Goal: Task Accomplishment & Management: Manage account settings

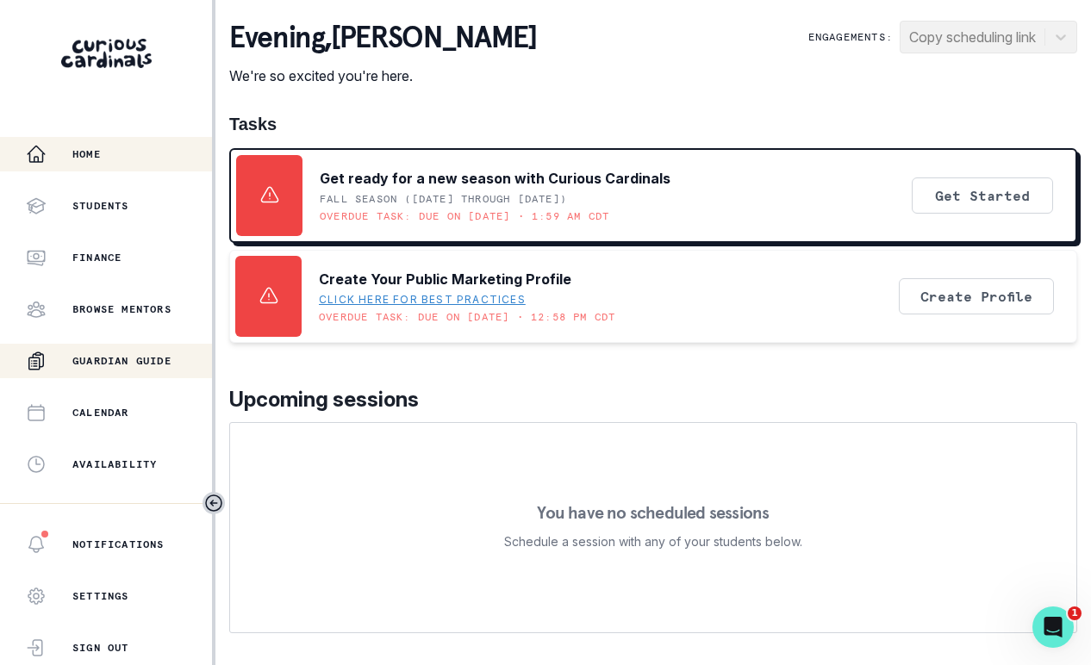
scroll to position [392, 0]
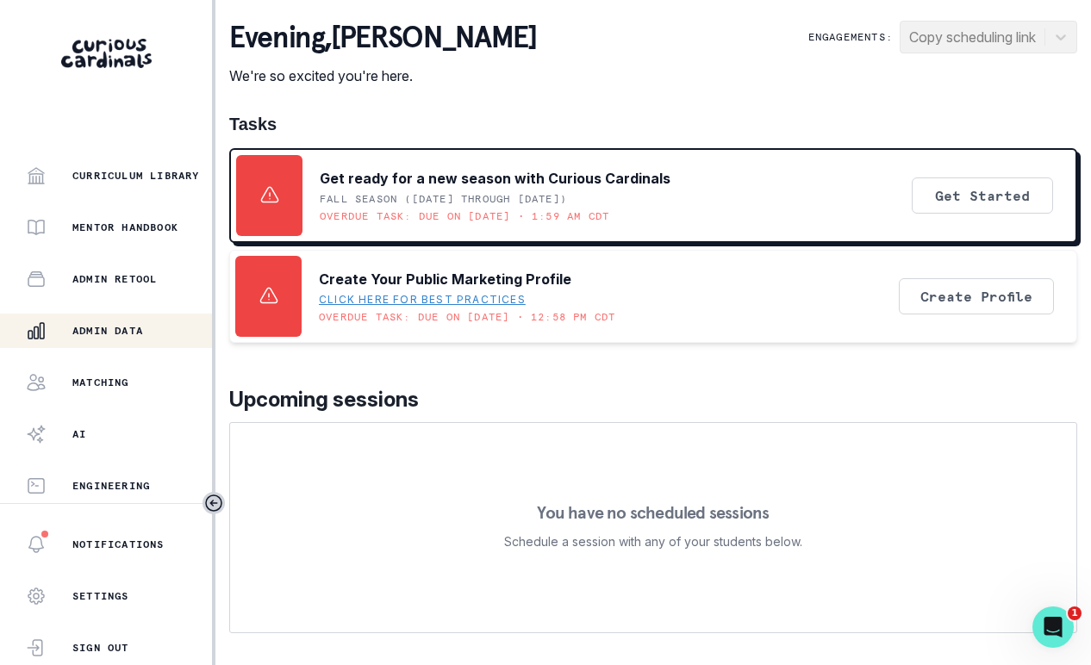
click at [156, 336] on div "Admin Data" at bounding box center [119, 331] width 186 height 21
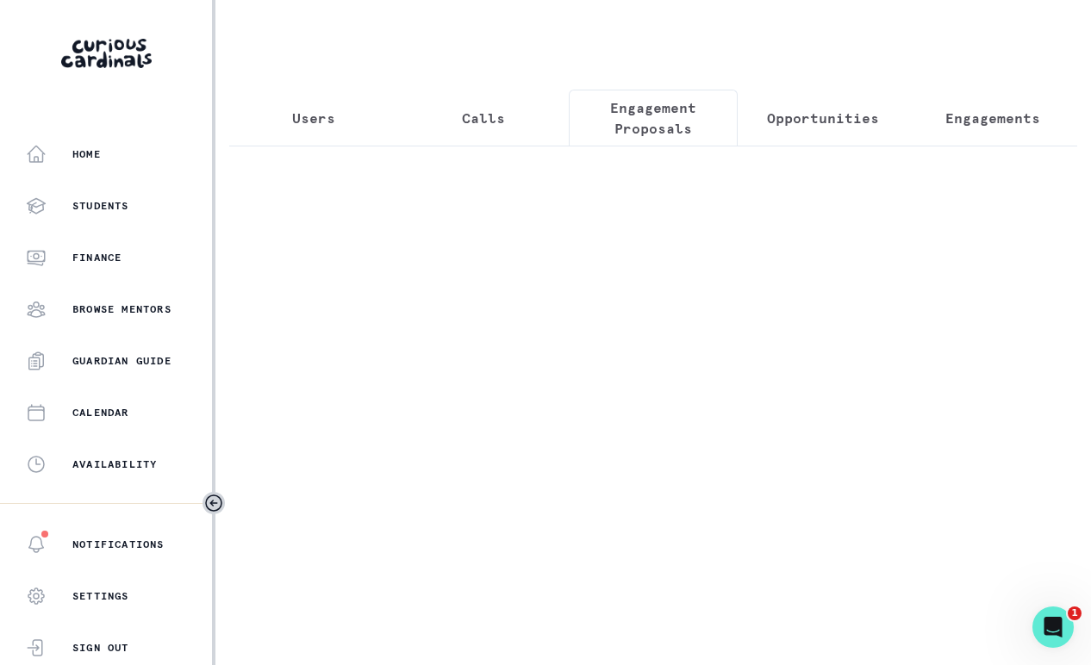
click at [621, 131] on p "Engagement Proposals" at bounding box center [654, 117] width 141 height 41
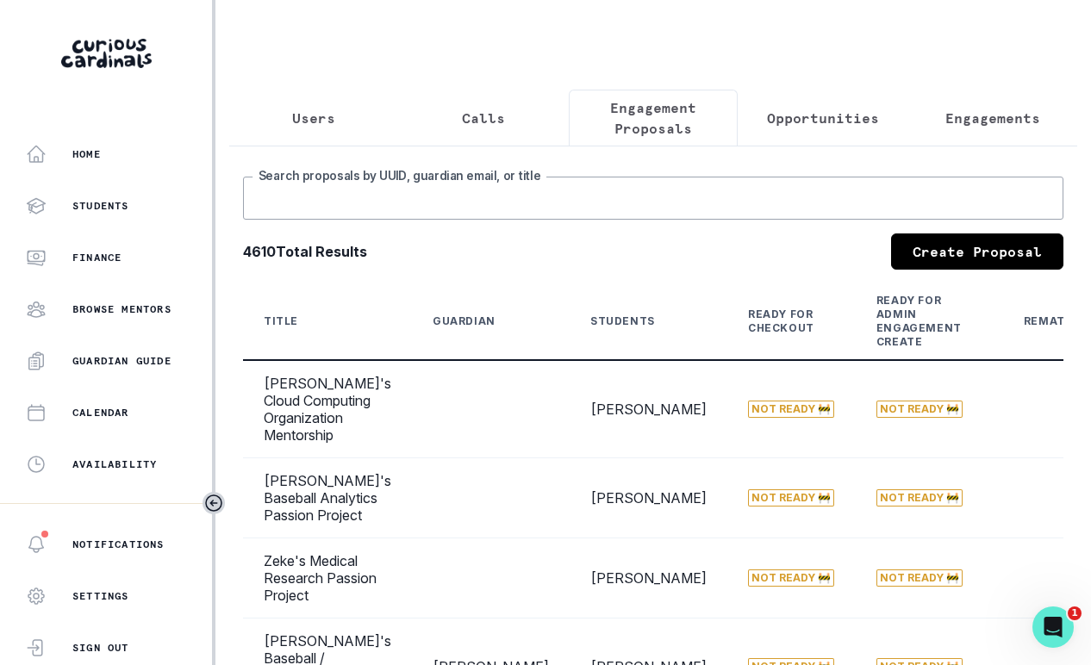
click at [590, 220] on input "Search proposals by UUID, guardian email, or title" at bounding box center [653, 198] width 821 height 43
type input "gabi"
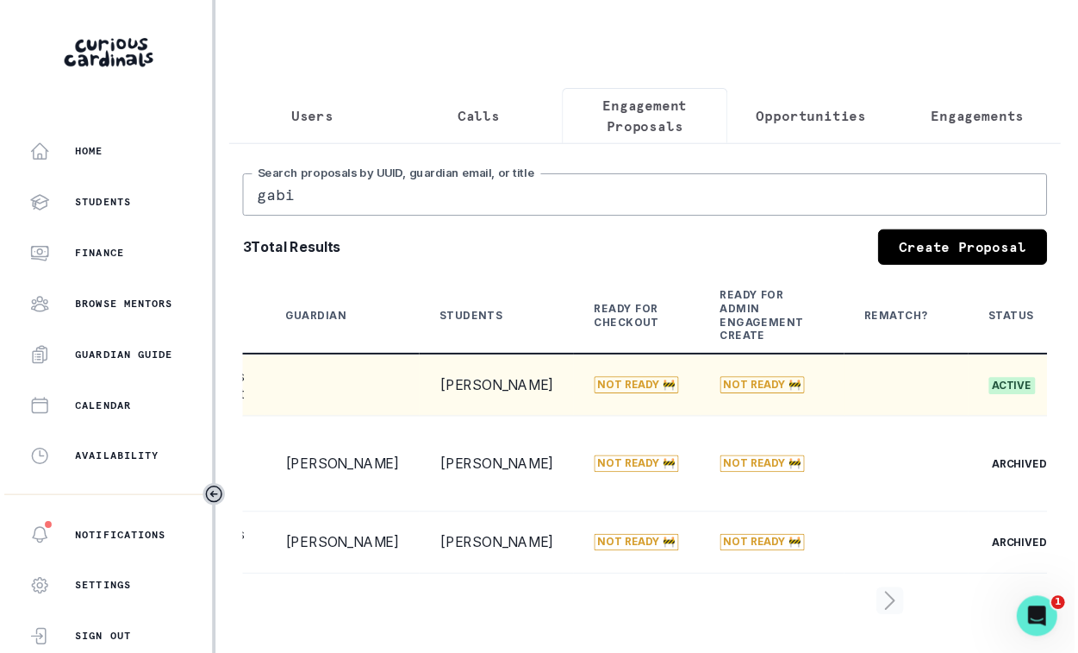
scroll to position [0, 362]
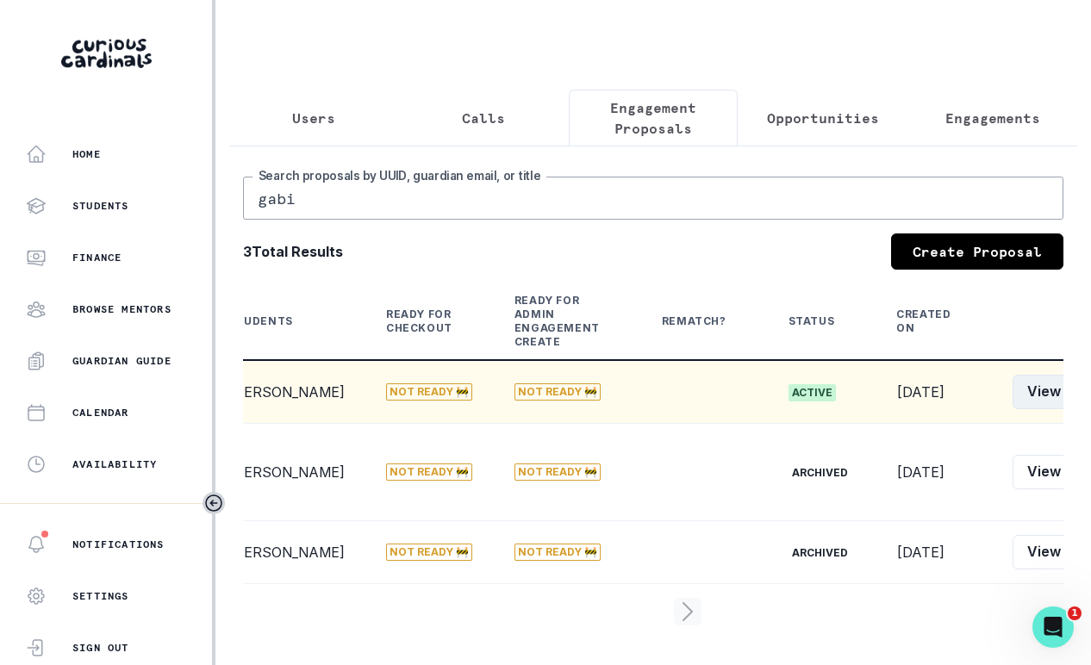
click at [1013, 409] on button "View" at bounding box center [1044, 392] width 63 height 34
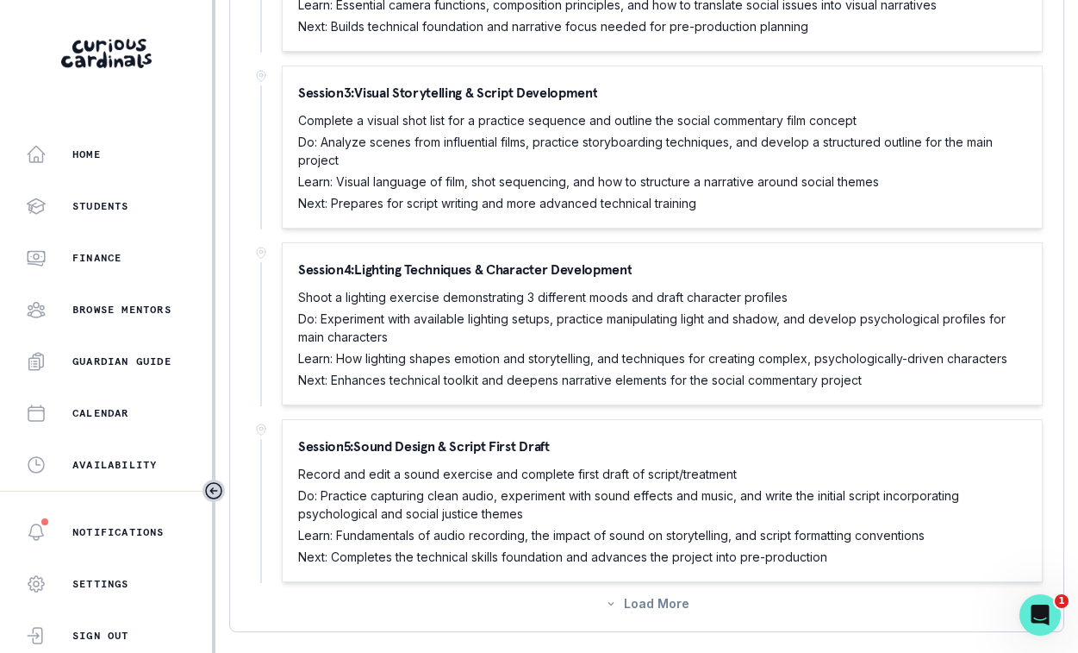
scroll to position [328, 0]
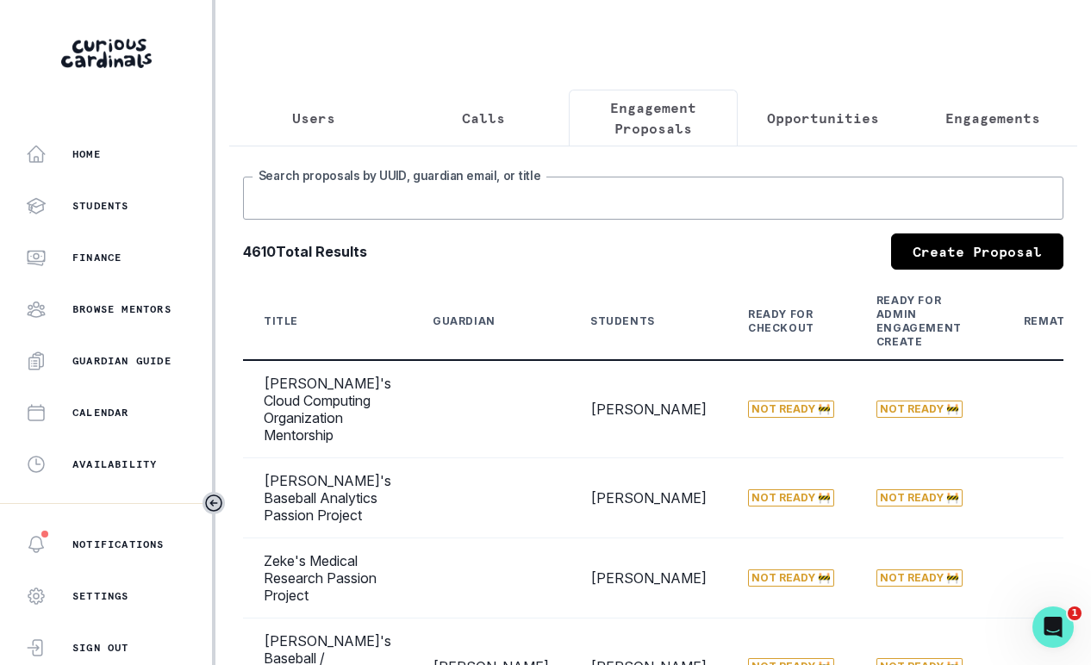
click at [498, 216] on input "Search proposals by UUID, guardian email, or title" at bounding box center [653, 198] width 821 height 43
type input "maeve"
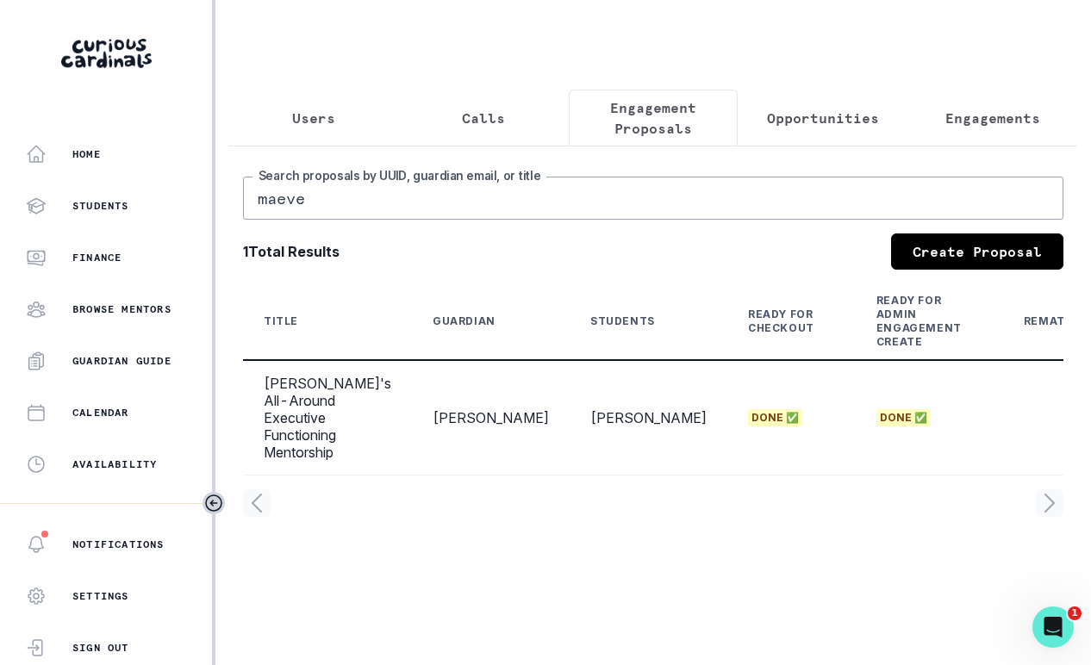
drag, startPoint x: 503, startPoint y: 219, endPoint x: 191, endPoint y: 178, distance: 314.7
click at [222, 180] on main "Users Calls Engagement Proposals Opportunities Engagements maeve Search proposa…" at bounding box center [654, 332] width 876 height 665
type input "gabi"
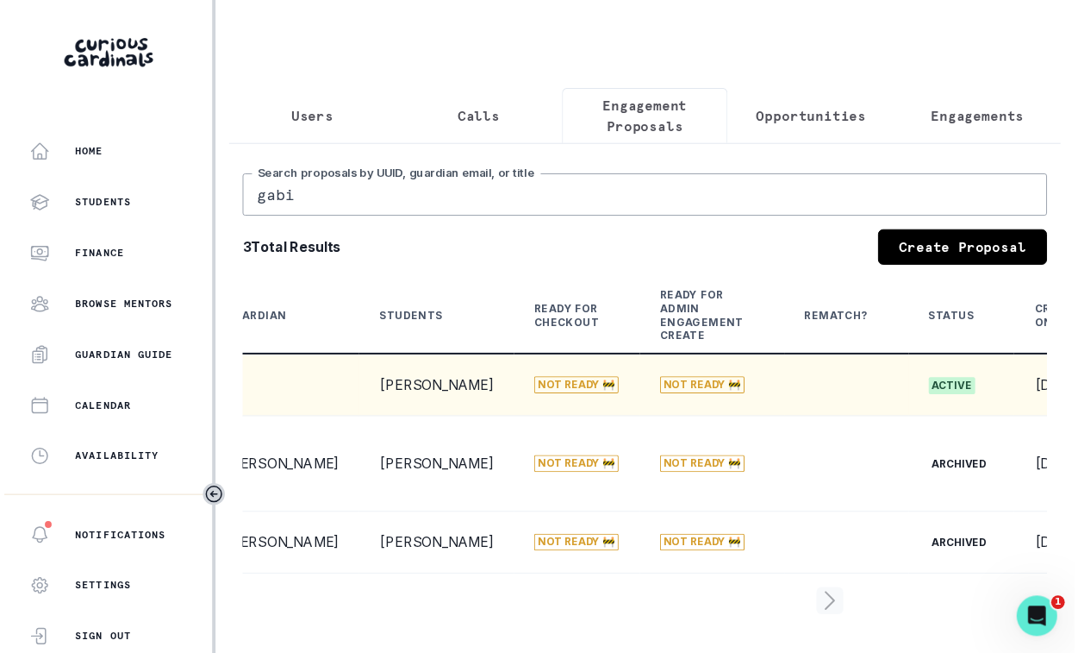
scroll to position [0, 362]
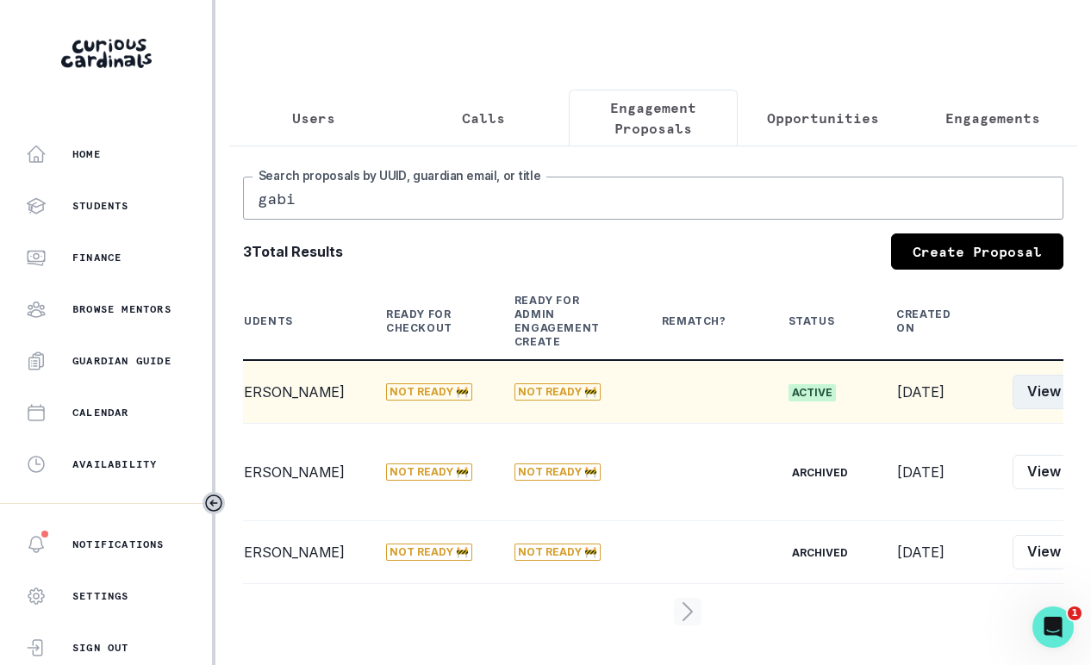
click at [1013, 409] on button "View" at bounding box center [1044, 392] width 63 height 34
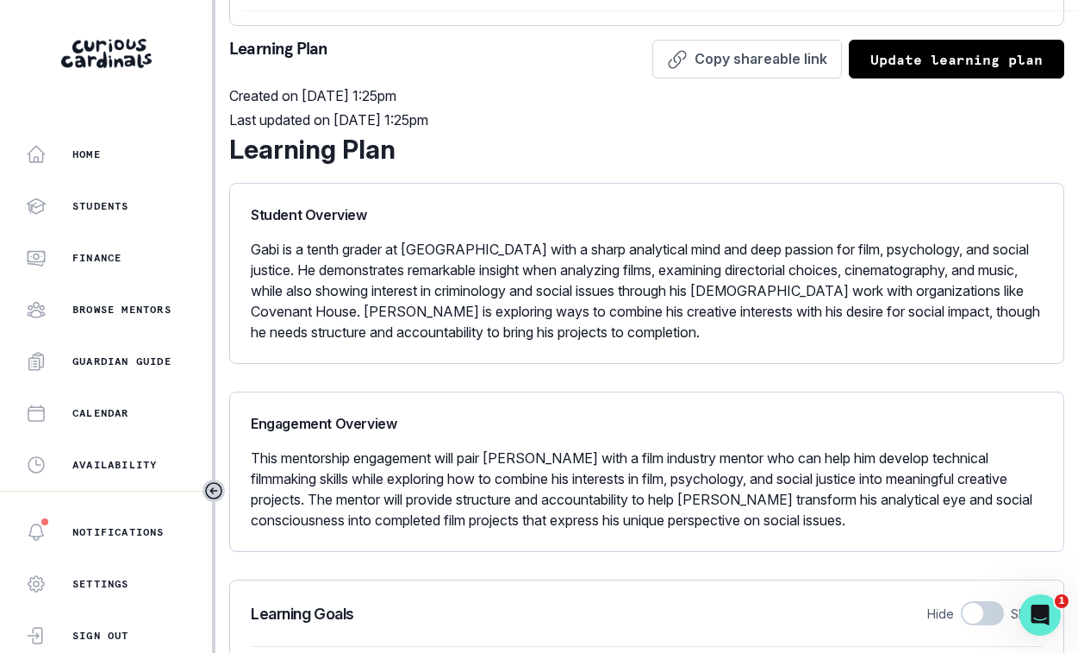
scroll to position [568, 0]
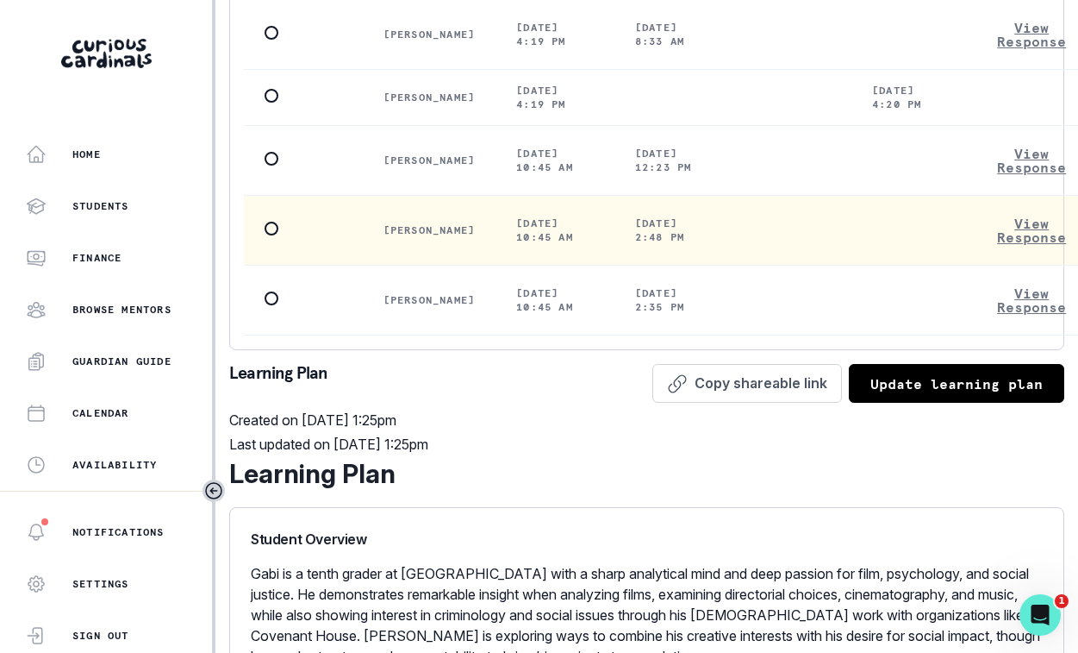
click at [269, 222] on span at bounding box center [272, 229] width 14 height 14
click at [265, 228] on input "radio" at bounding box center [264, 228] width 1 height 1
click at [267, 228] on span at bounding box center [272, 229] width 14 height 14
click at [265, 228] on input "radio" at bounding box center [264, 228] width 1 height 1
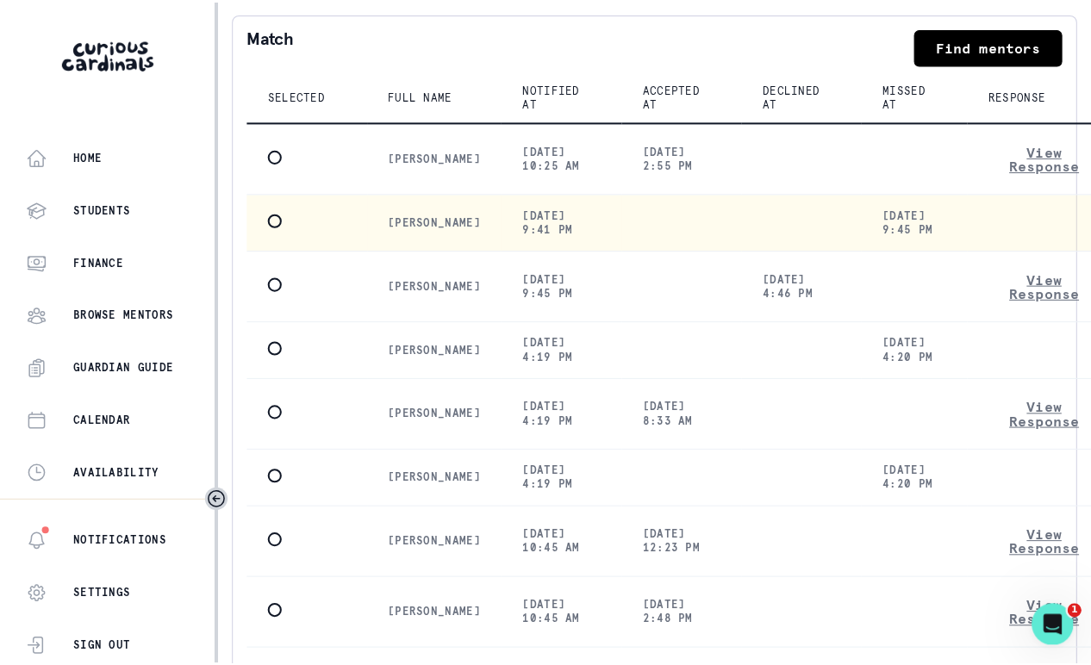
scroll to position [0, 0]
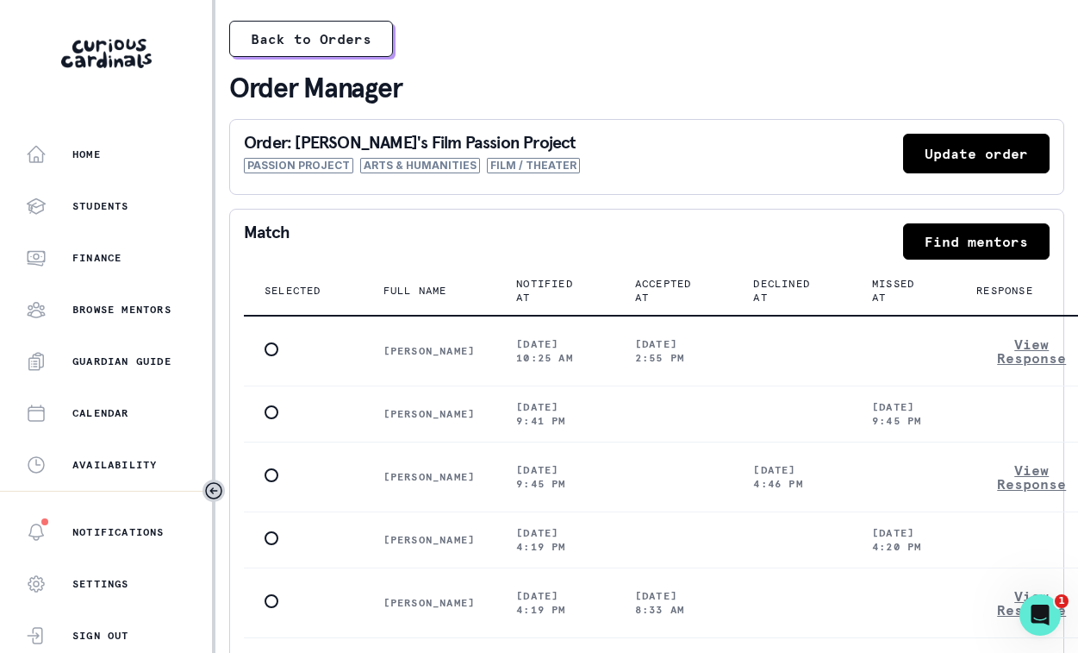
click at [995, 150] on button "Update order" at bounding box center [976, 154] width 147 height 40
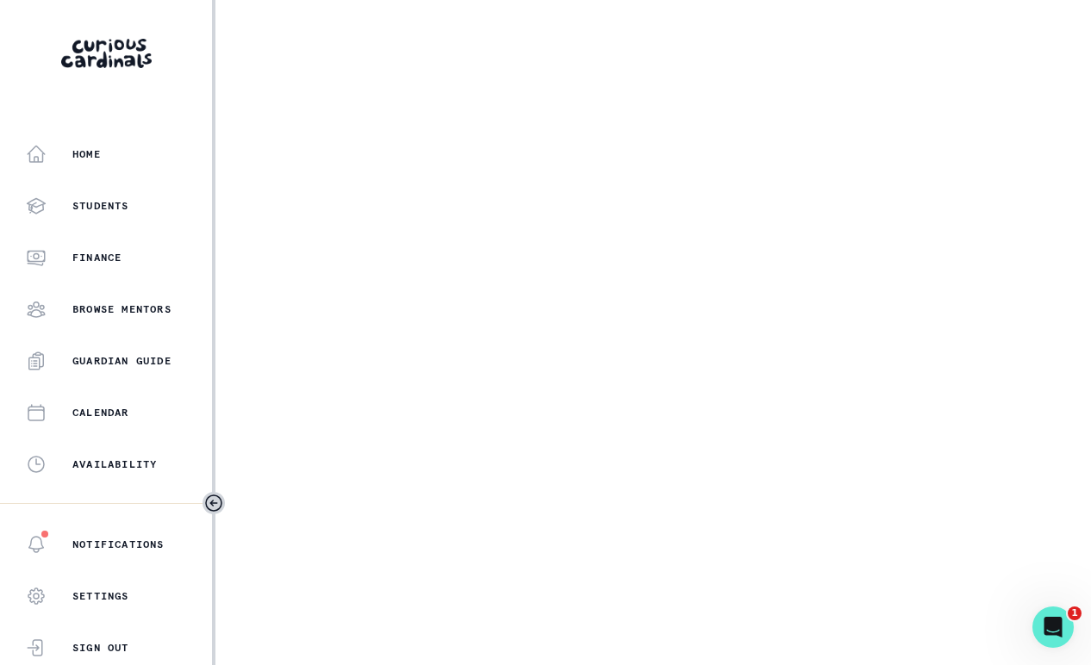
select select "17faa8e4-2b0e-4aee-abf5-4da8e9d87f5d"
select select "86b5cd67-d10b-41d9-bf98-4491c3ce4c84"
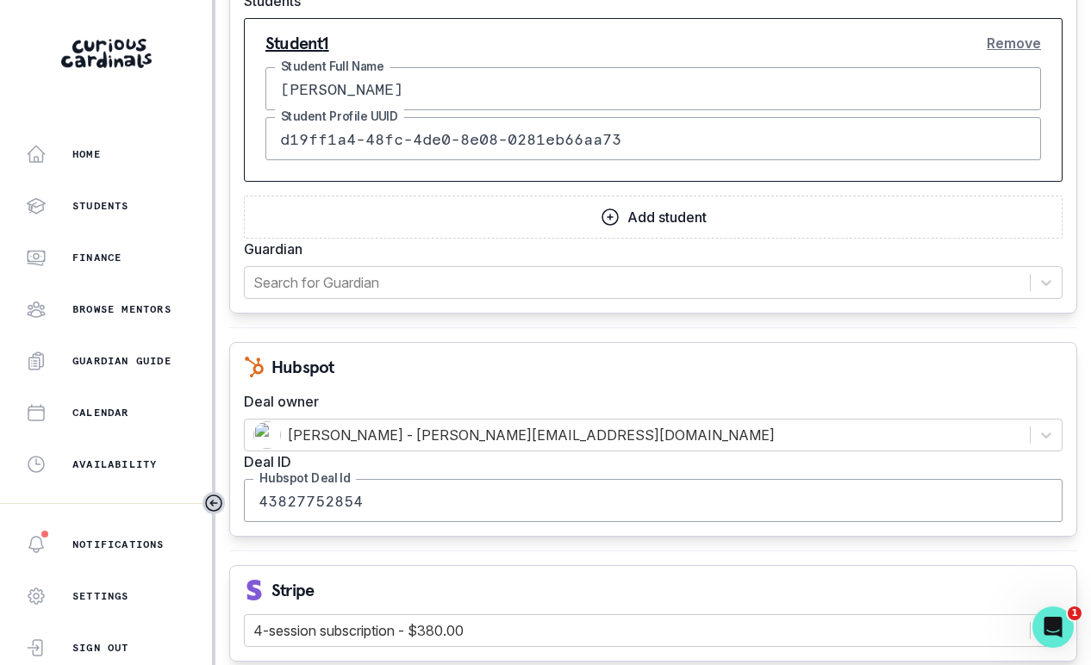
scroll to position [2786, 0]
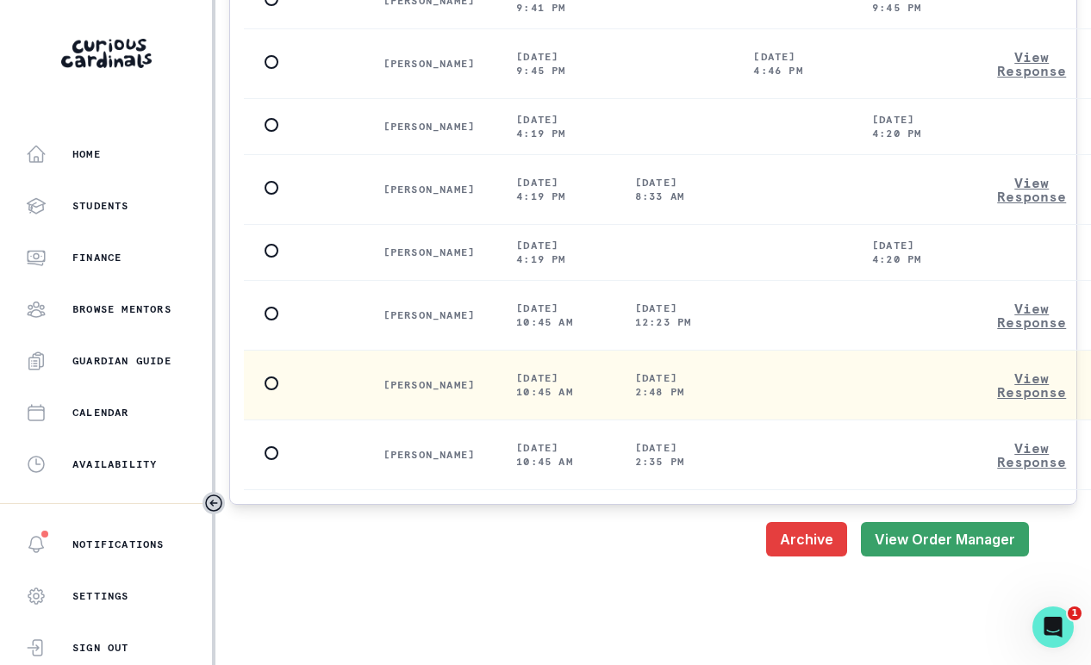
click at [262, 351] on td at bounding box center [303, 386] width 119 height 70
click at [277, 377] on span at bounding box center [272, 384] width 14 height 14
click at [265, 384] on input "radio" at bounding box center [264, 384] width 1 height 1
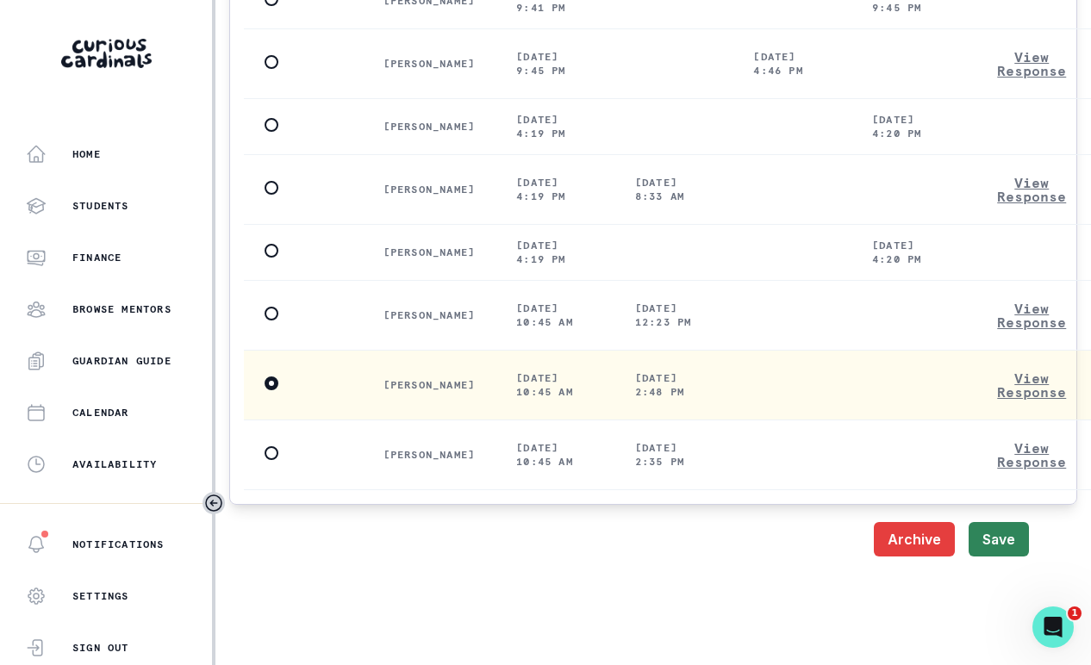
click at [993, 522] on button "Save" at bounding box center [999, 539] width 60 height 34
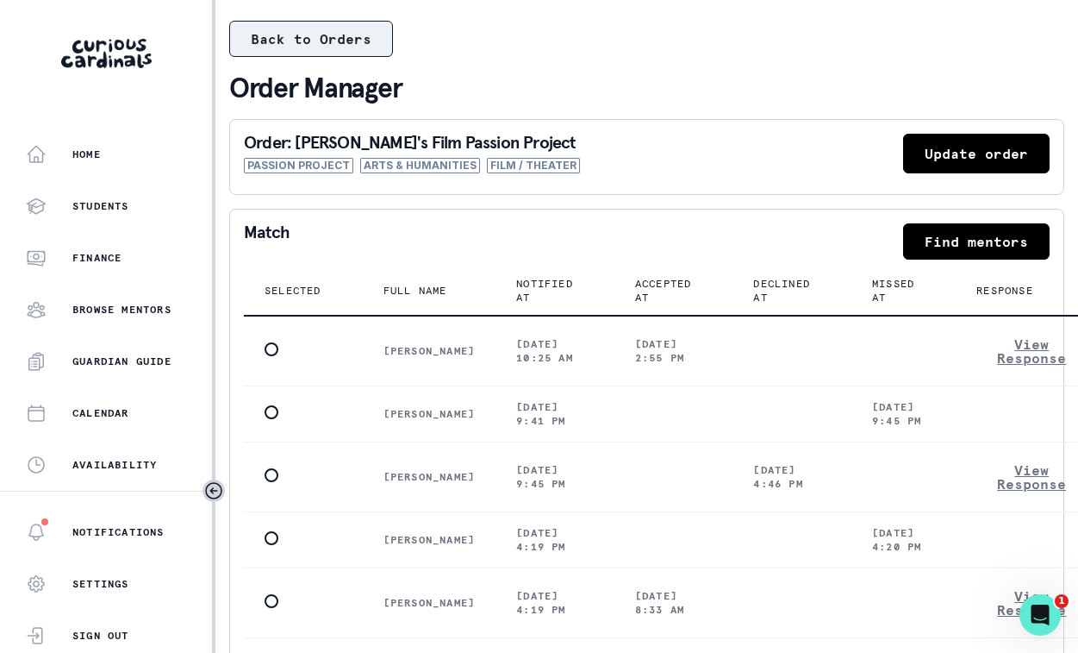
click at [360, 47] on button "Back to Orders" at bounding box center [311, 39] width 164 height 36
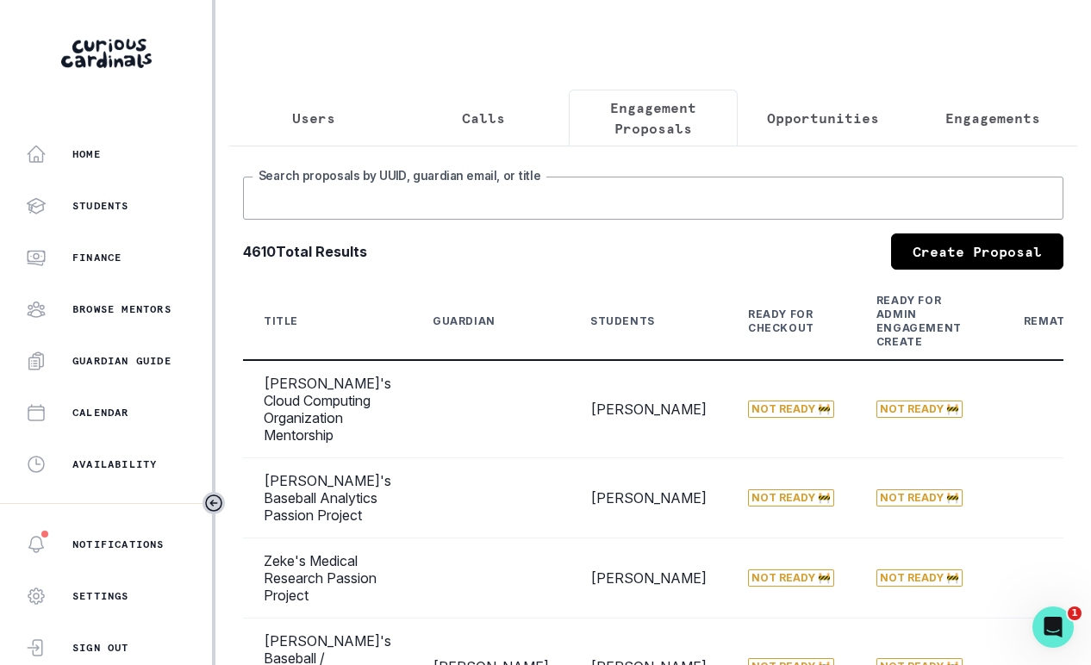
click at [588, 219] on input "Search proposals by UUID, guardian email, or title" at bounding box center [653, 198] width 821 height 43
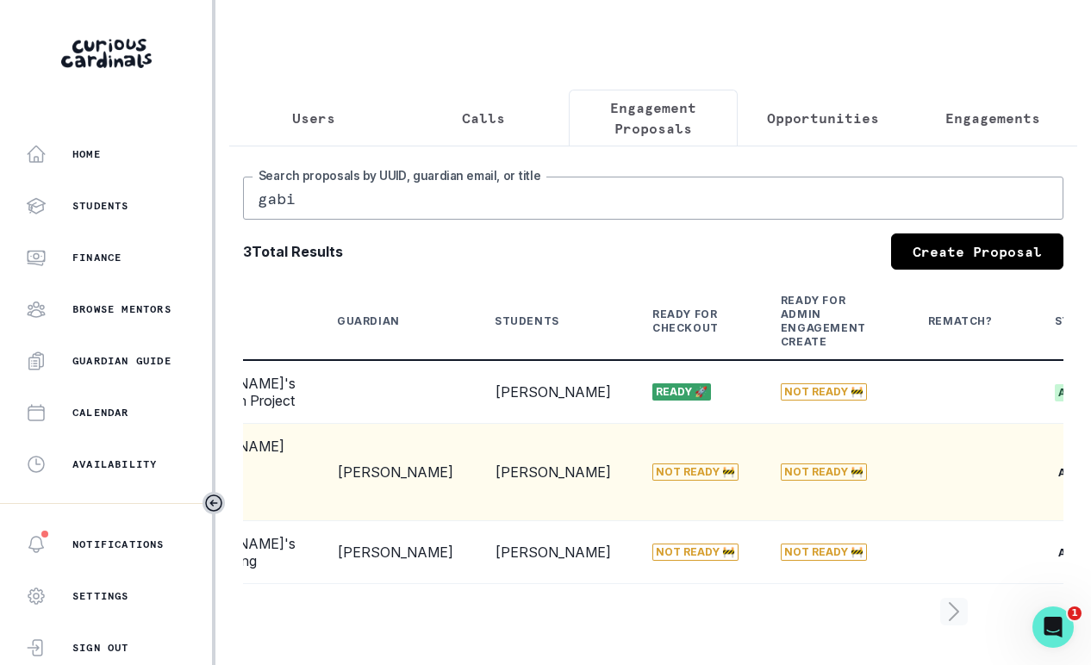
scroll to position [0, 362]
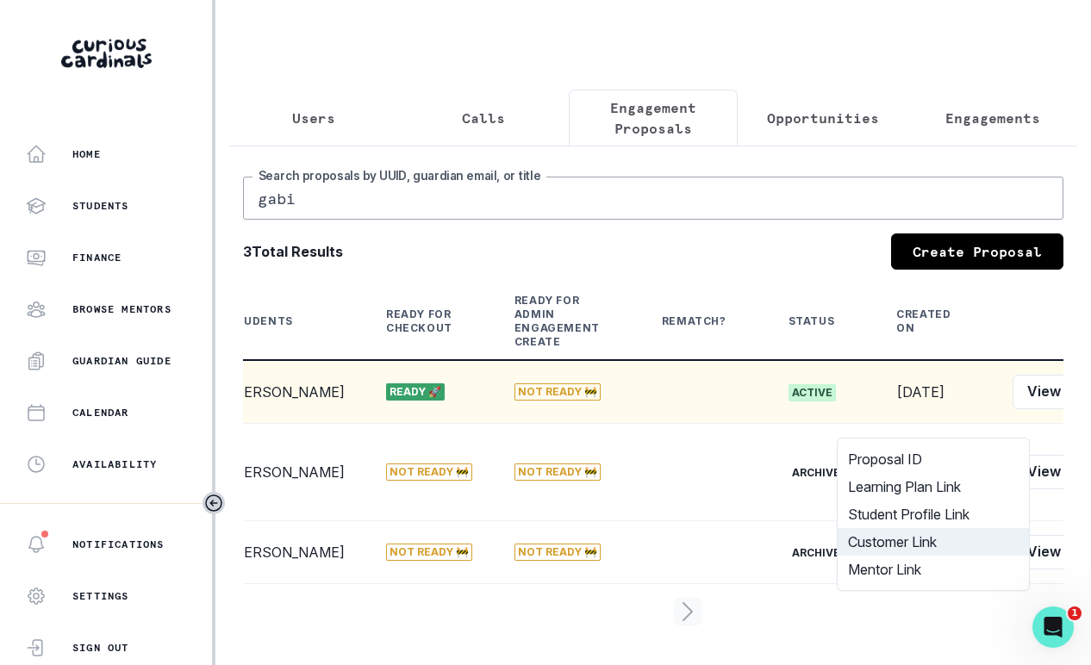
click at [971, 550] on button "Customer Link" at bounding box center [933, 542] width 191 height 28
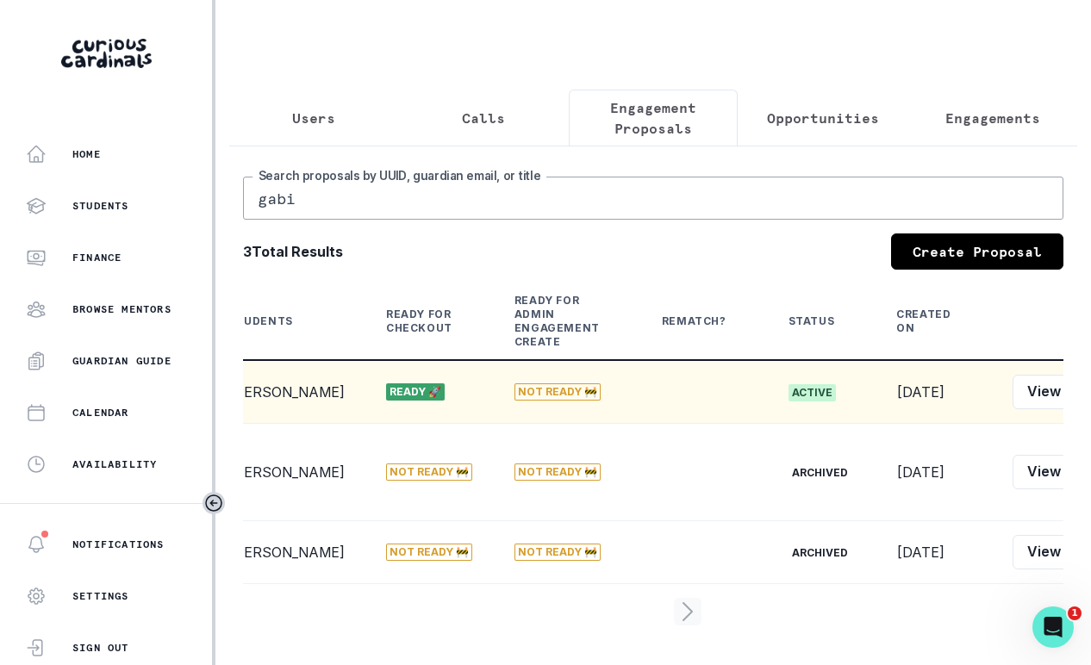
drag, startPoint x: 438, startPoint y: 189, endPoint x: 111, endPoint y: 106, distance: 337.0
click at [212, 129] on div "Home Students Finance Browse Mentors Guardian Guide Calendar Availability Help …" at bounding box center [545, 332] width 1091 height 665
type input "[PERSON_NAME]"
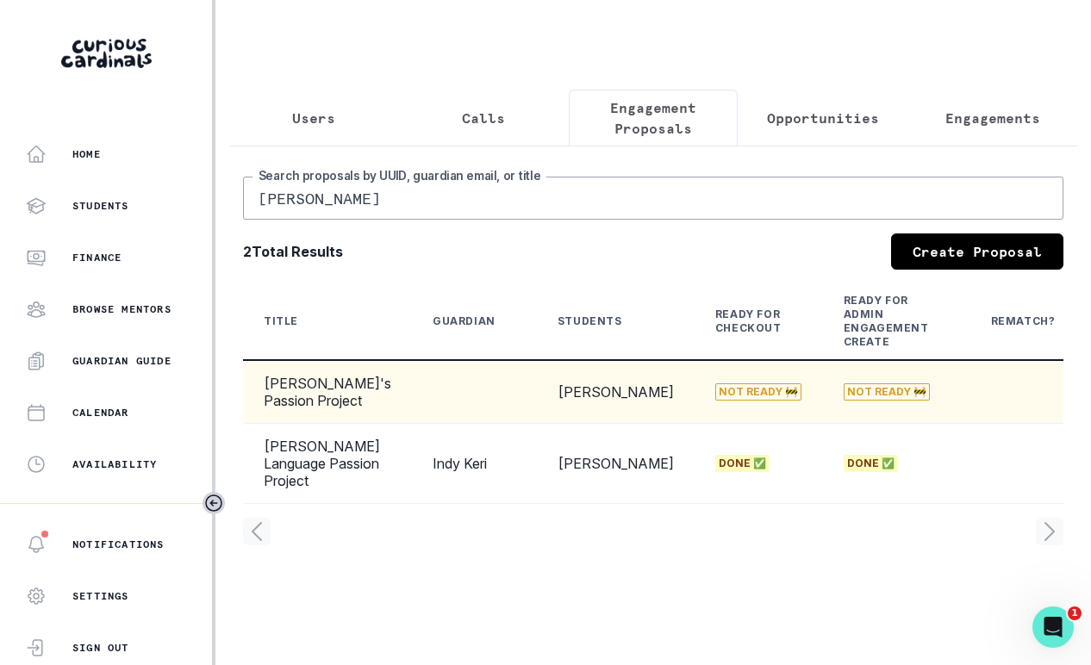
scroll to position [0, 340]
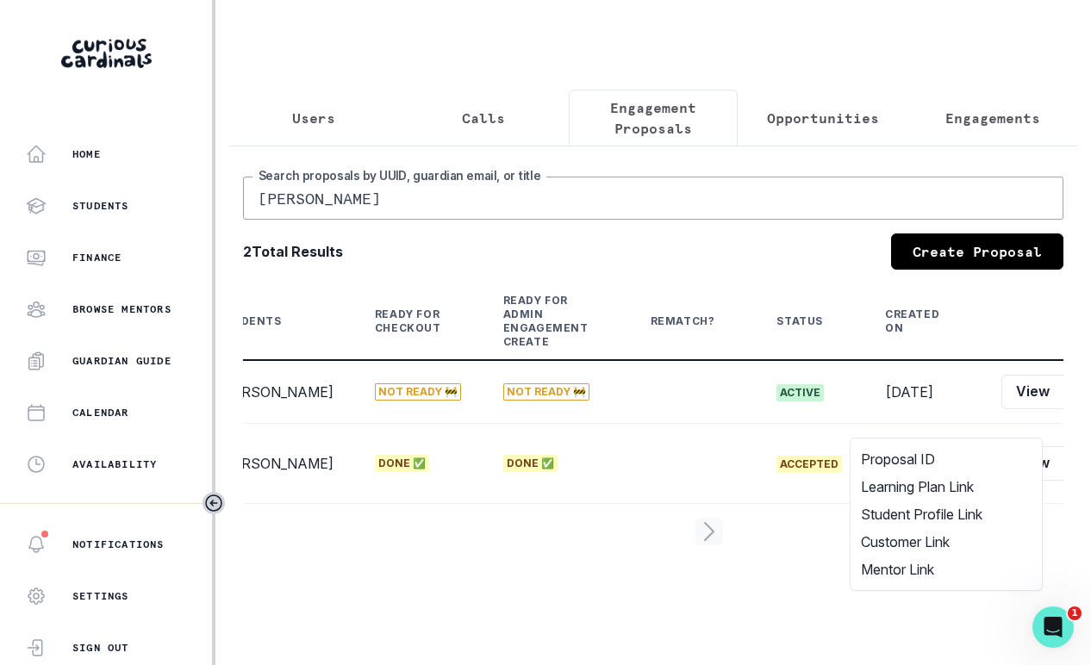
click at [834, 130] on button "Opportunities" at bounding box center [823, 118] width 170 height 57
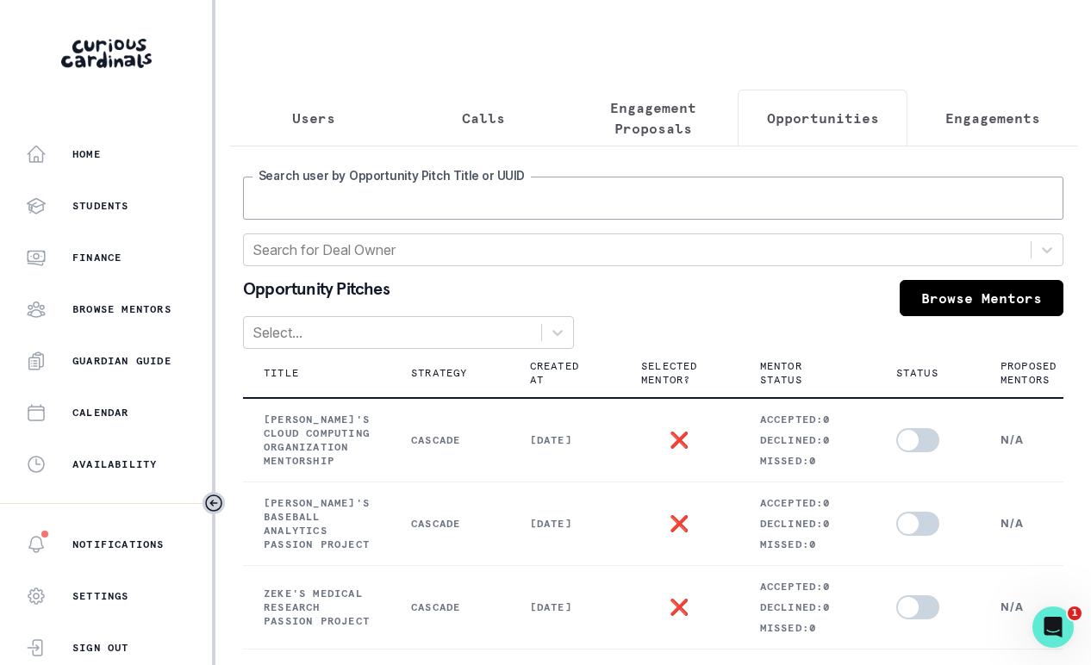
click at [682, 220] on input "Search user by Opportunity Pitch Title or UUID" at bounding box center [653, 198] width 821 height 43
type input "[PERSON_NAME]"
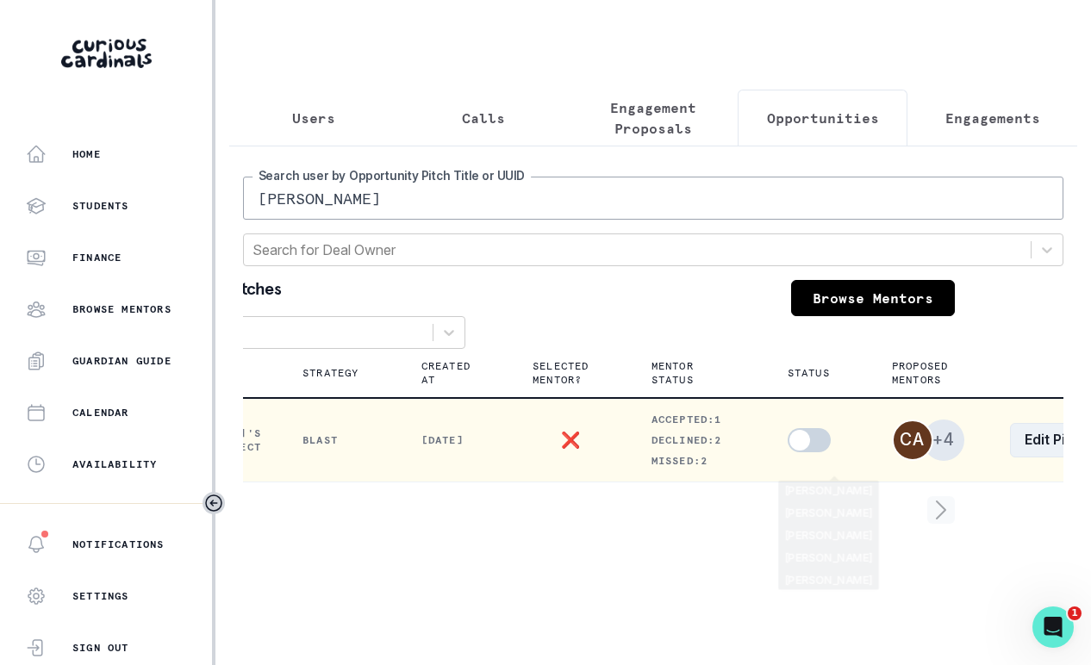
scroll to position [0, 168]
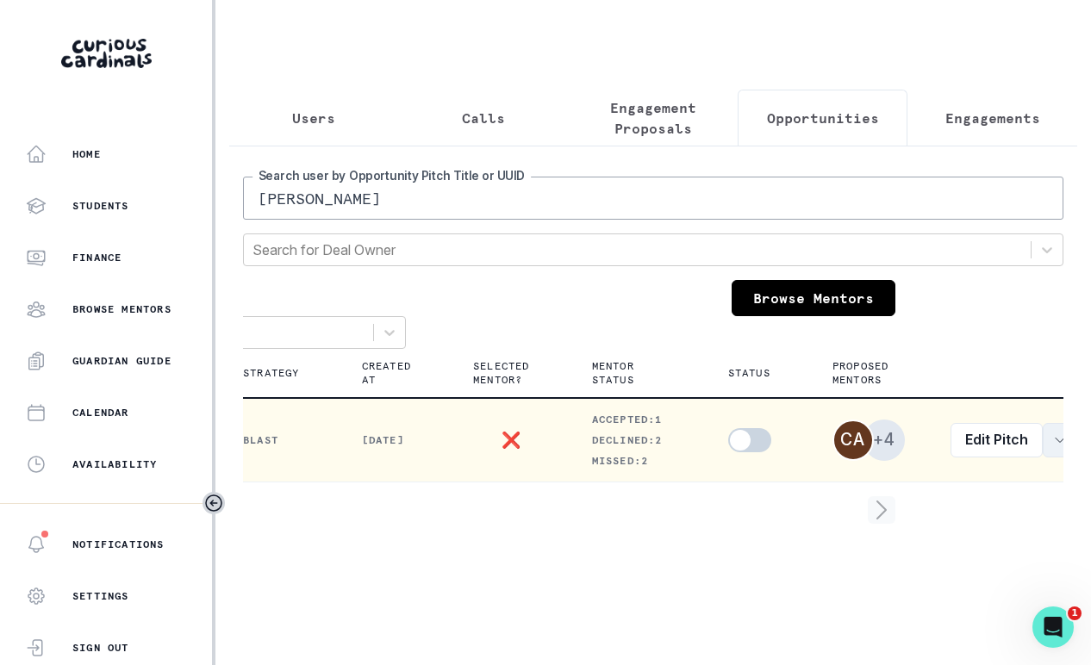
click at [1043, 449] on button "row menu" at bounding box center [1060, 440] width 34 height 34
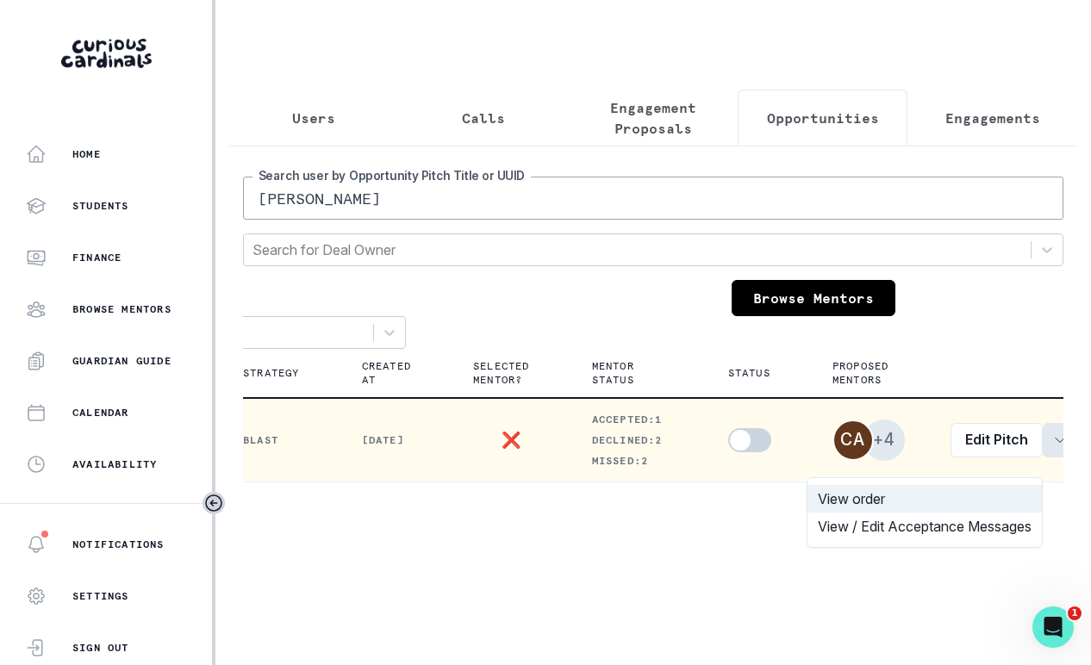
click at [976, 485] on button "View order" at bounding box center [925, 499] width 234 height 28
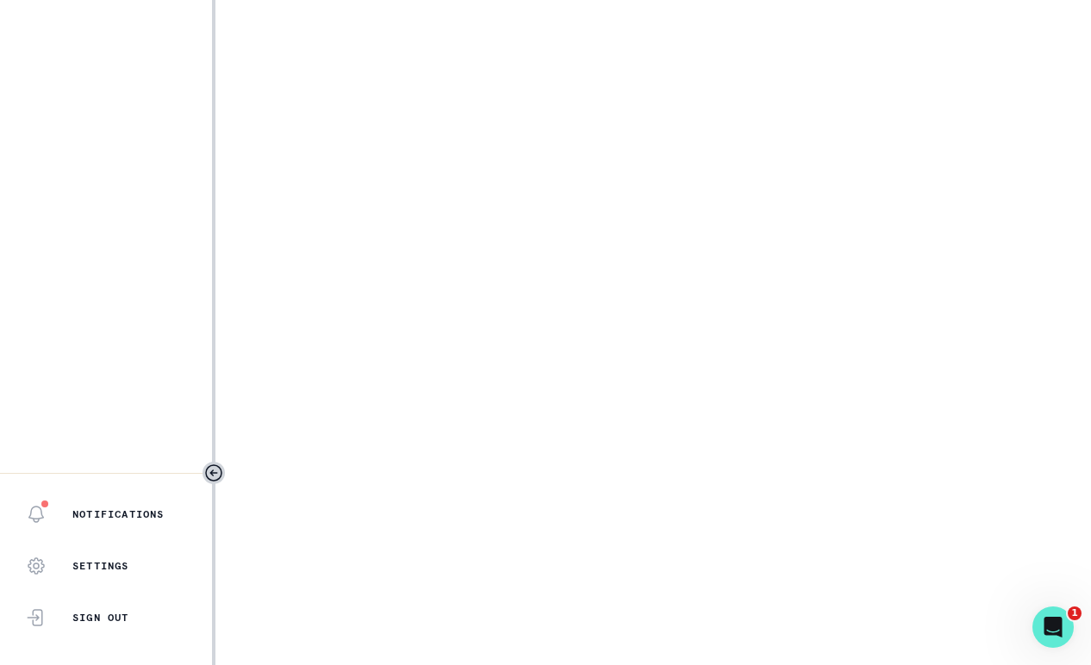
select select "2e0e0867-17d0-41a8-92b9-7b446b3bc83e"
select select "14775c00-7682-46fc-b8e9-ad1f6cb9f3a0"
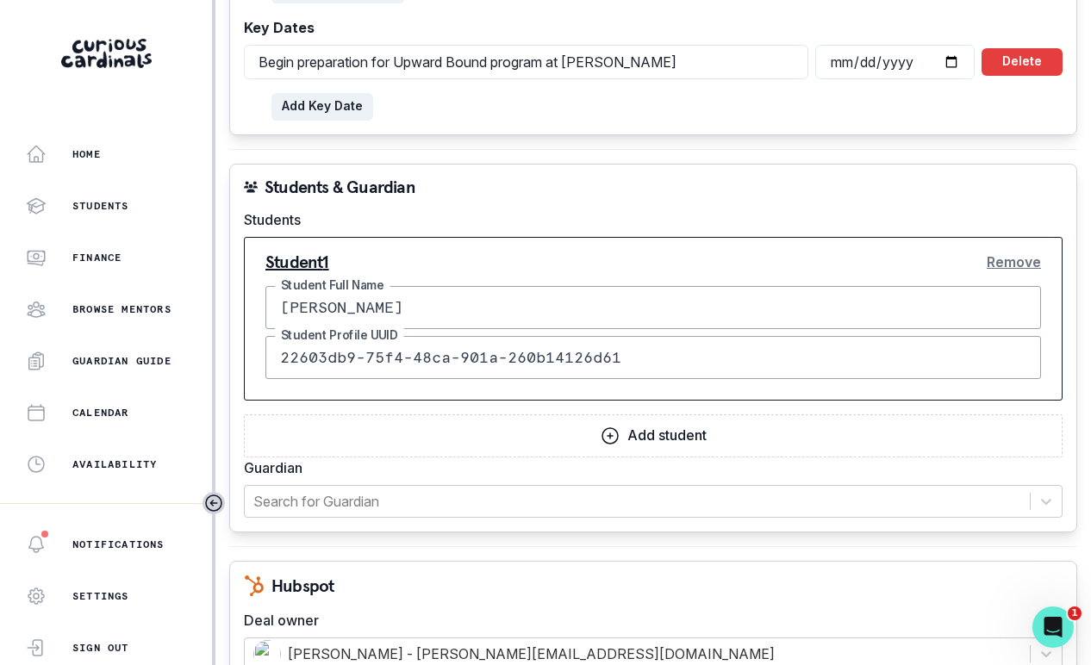
scroll to position [1949, 0]
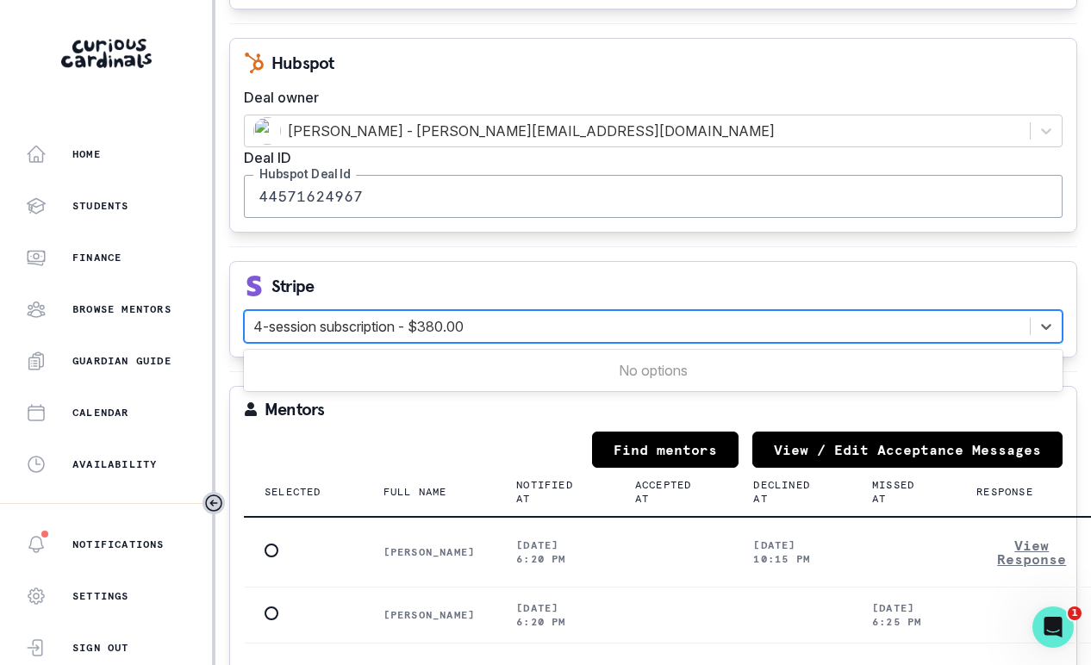
click at [560, 311] on div "4-session subscription - $380.00" at bounding box center [637, 326] width 785 height 31
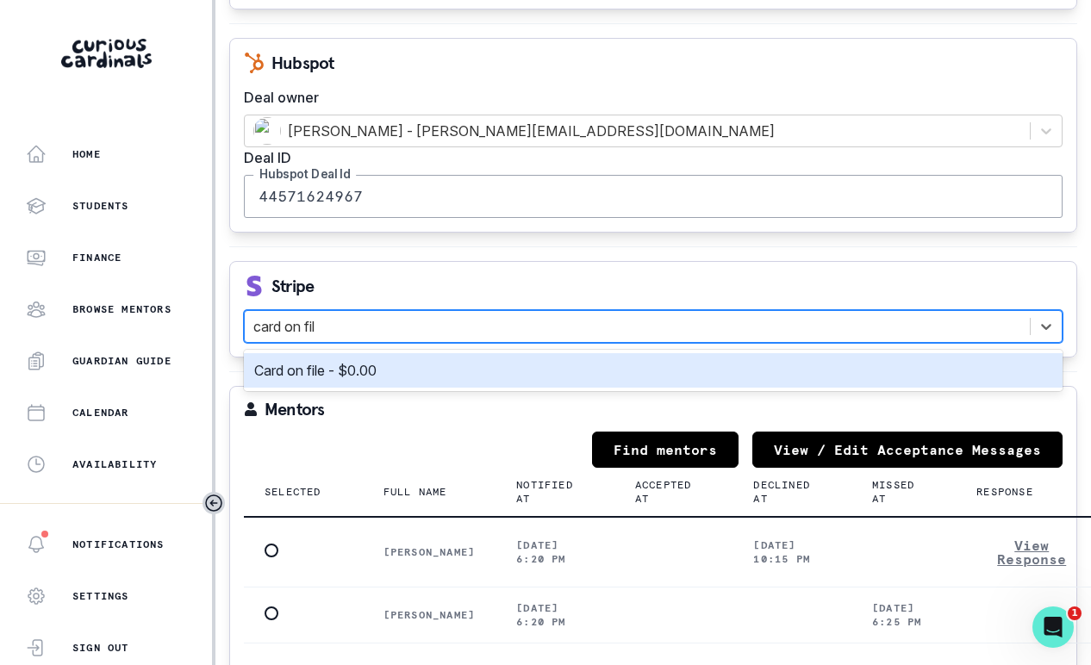
type input "card on file"
click at [278, 353] on div "Card on file - $0.00" at bounding box center [653, 370] width 819 height 34
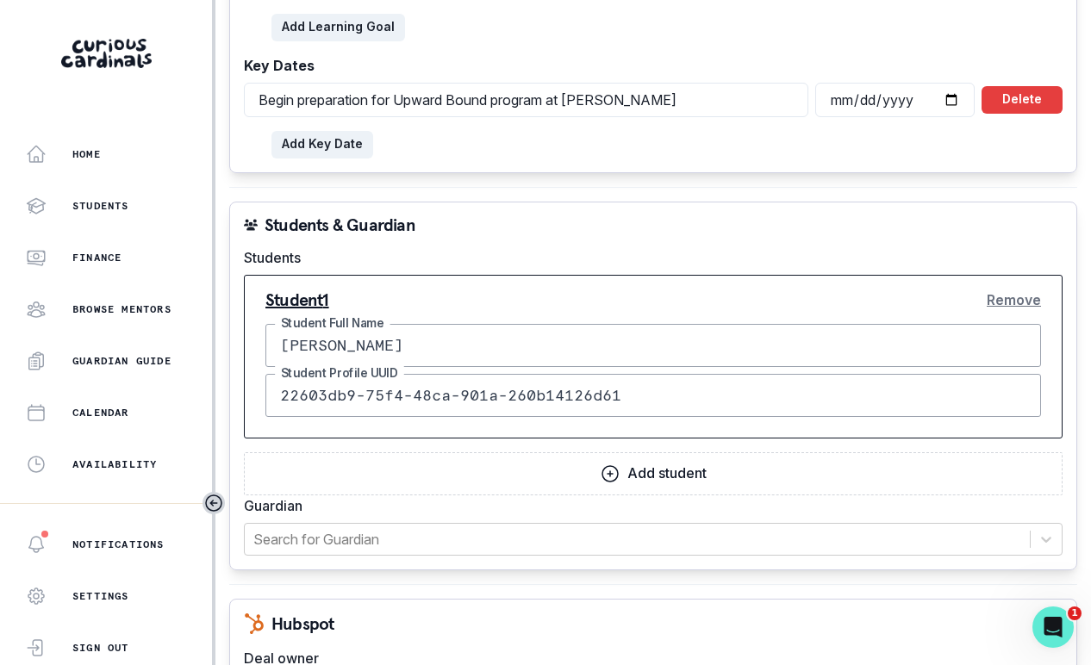
scroll to position [2557, 0]
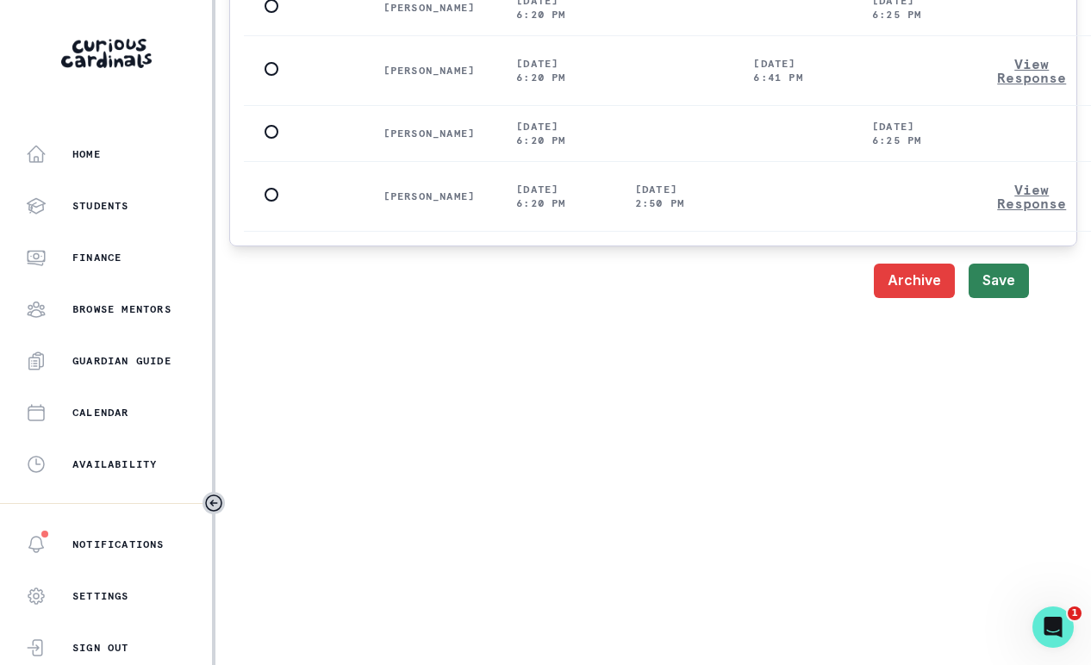
click at [982, 264] on button "Save" at bounding box center [999, 281] width 60 height 34
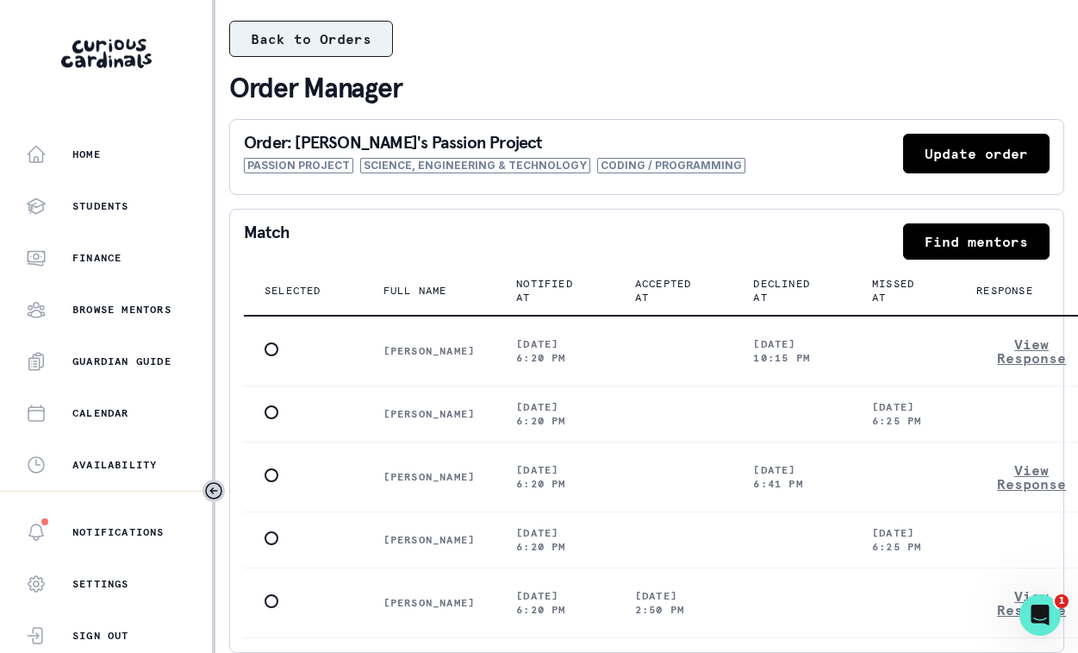
click at [354, 50] on button "Back to Orders" at bounding box center [311, 39] width 164 height 36
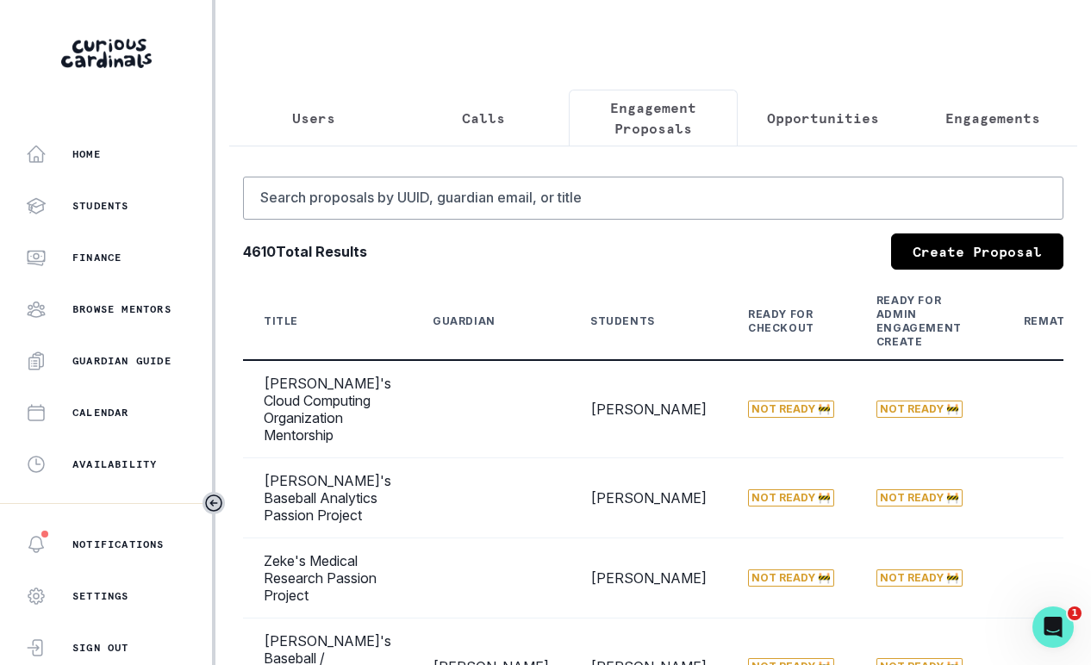
click at [819, 125] on p "Opportunities" at bounding box center [823, 118] width 112 height 21
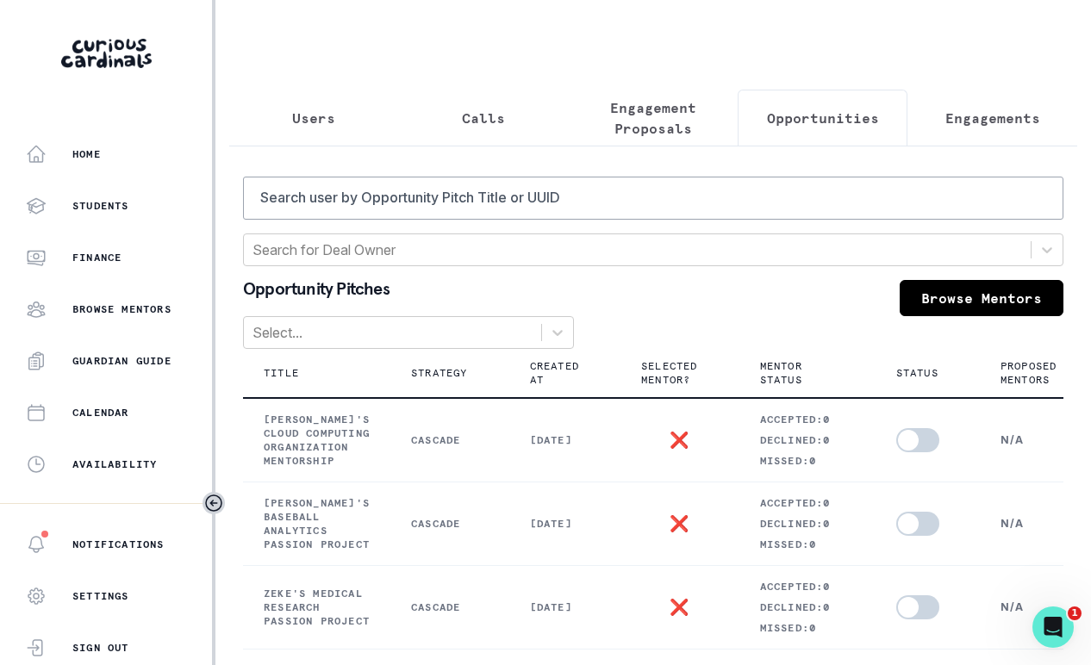
click at [635, 97] on p "Engagement Proposals" at bounding box center [654, 117] width 141 height 41
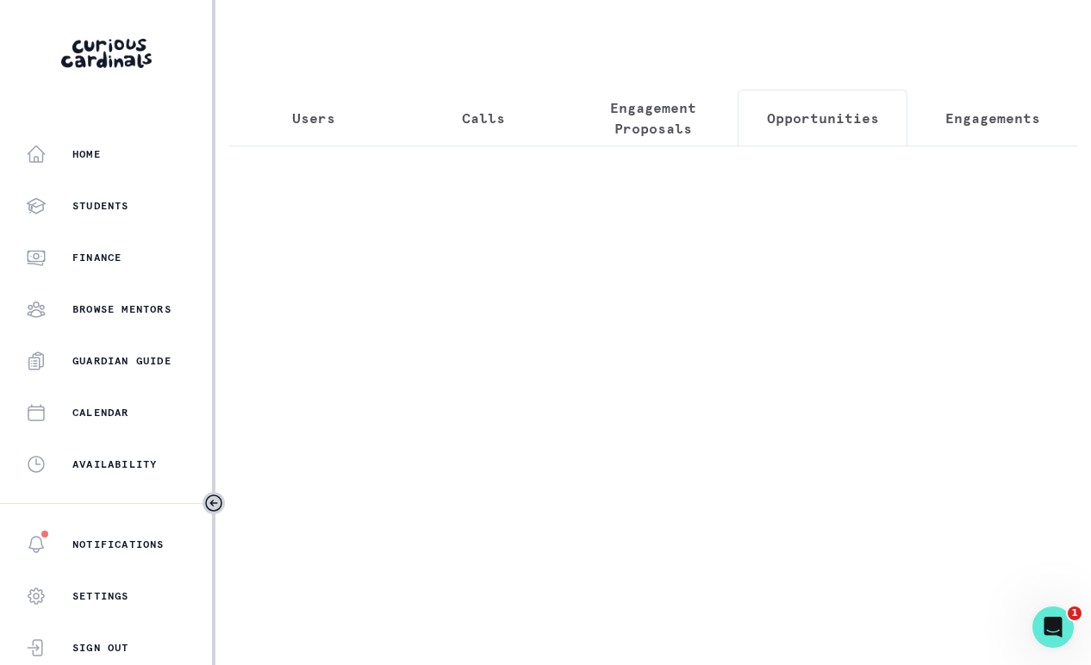
click at [777, 135] on button "Opportunities" at bounding box center [823, 118] width 170 height 57
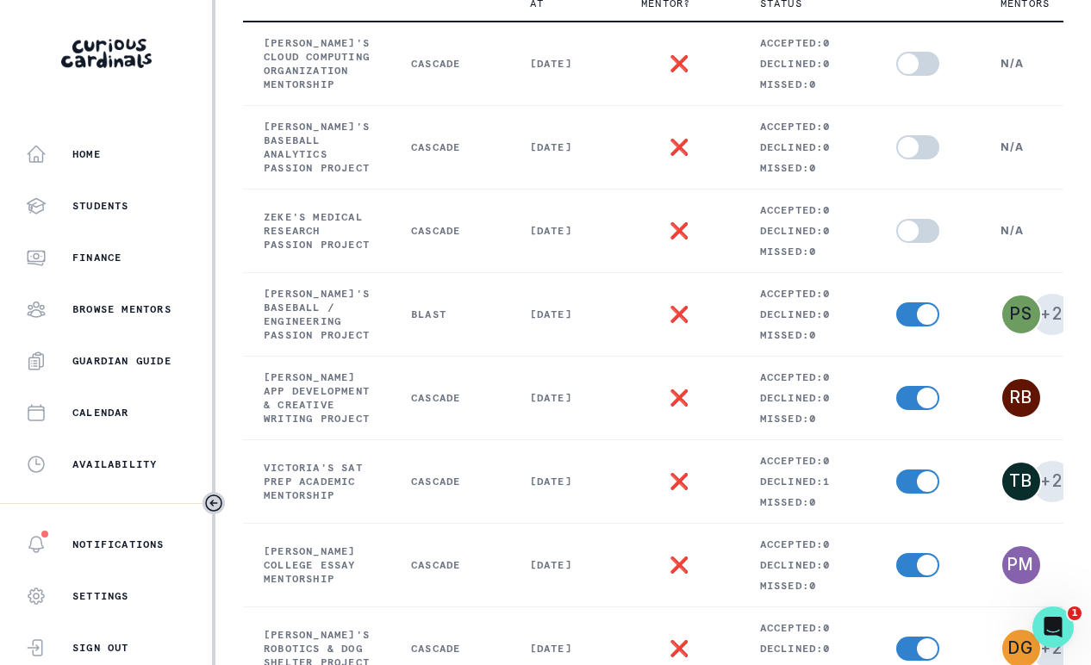
scroll to position [0, 213]
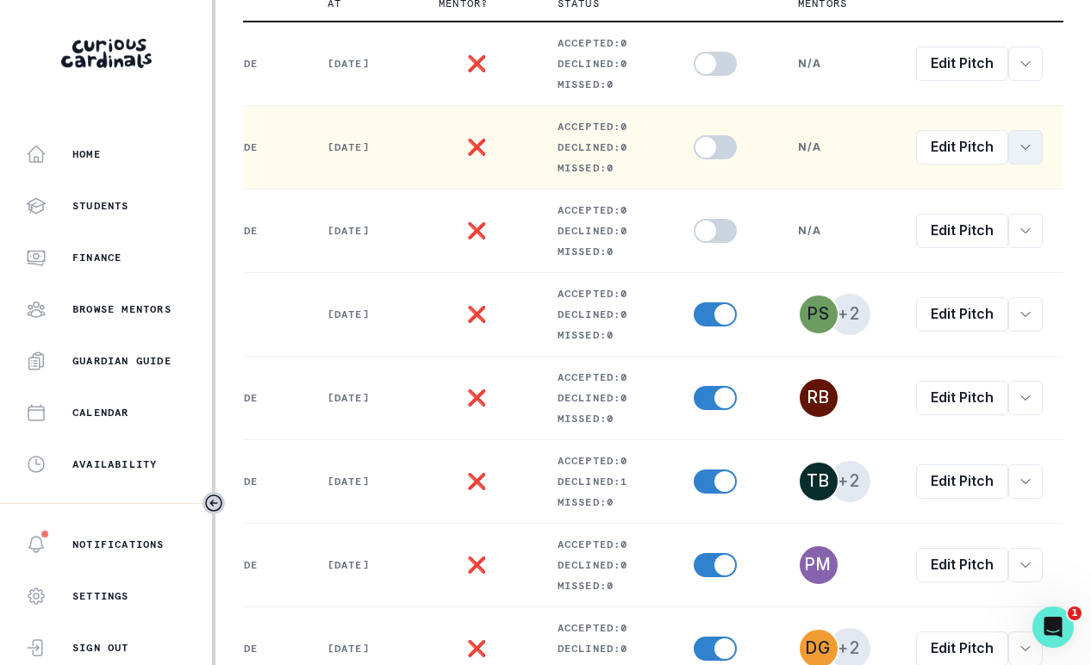
click at [1019, 154] on icon "row menu" at bounding box center [1026, 148] width 14 height 14
click at [925, 221] on button "View order" at bounding box center [912, 227] width 234 height 28
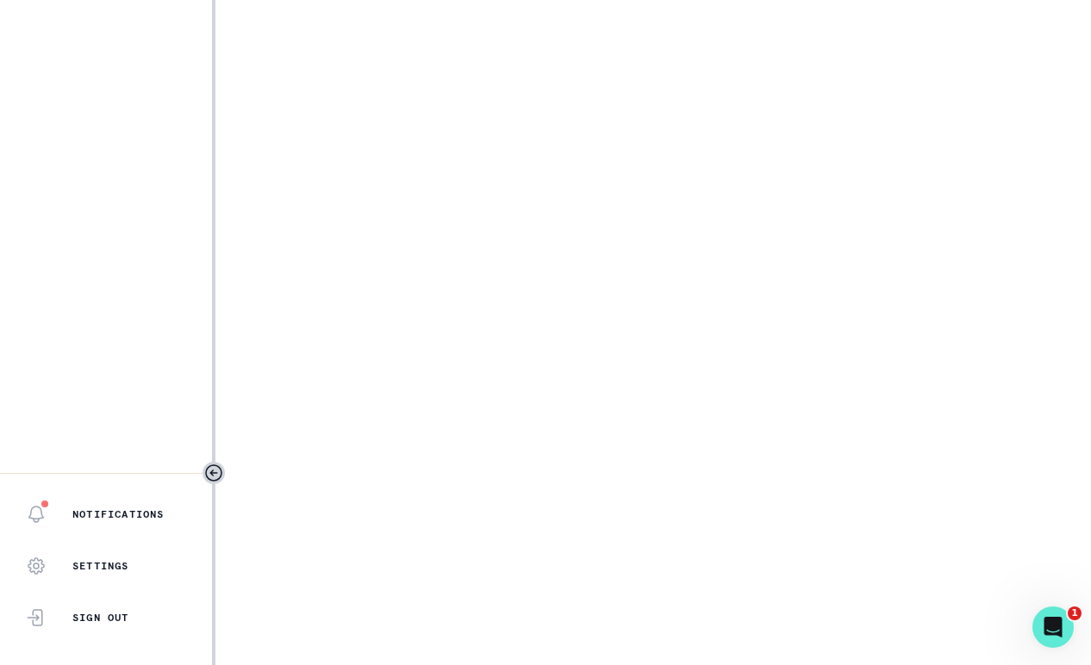
select select "17faa8e4-2b0e-4aee-abf5-4da8e9d87f5d"
select select "caff4b85-37bd-4017-bf8e-04f461ed881d"
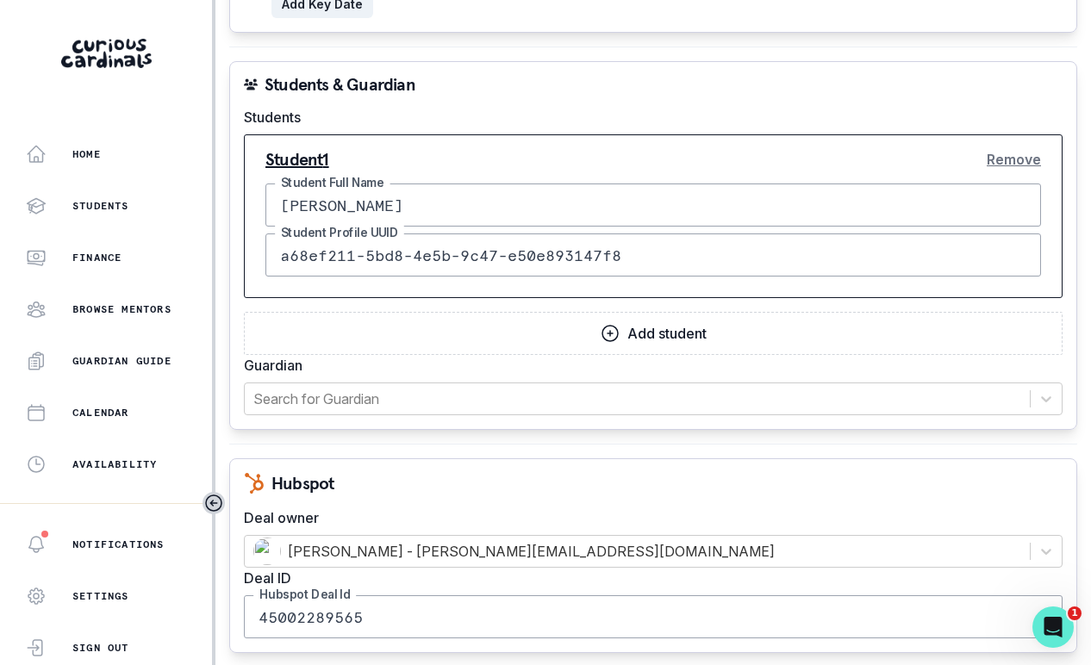
scroll to position [2053, 0]
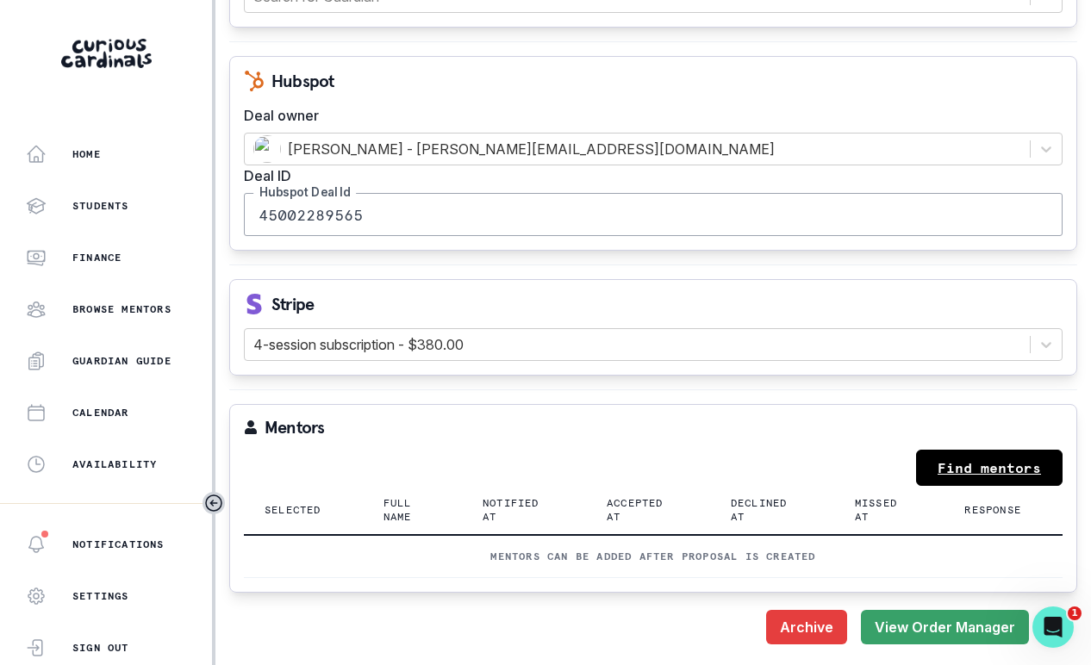
click at [989, 454] on link "Find mentors" at bounding box center [989, 468] width 147 height 36
